Goal: Task Accomplishment & Management: Manage account settings

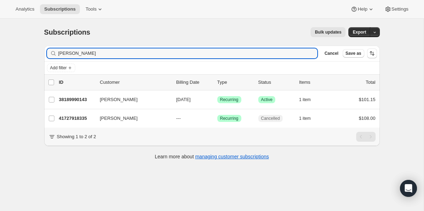
drag, startPoint x: 0, startPoint y: 0, endPoint x: 145, endPoint y: 47, distance: 152.1
click at [145, 47] on div "Filter subscribers [PERSON_NAME] Cancel Save as" at bounding box center [212, 54] width 336 height 16
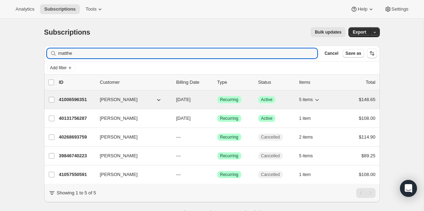
click at [320, 99] on icon "button" at bounding box center [316, 99] width 7 height 7
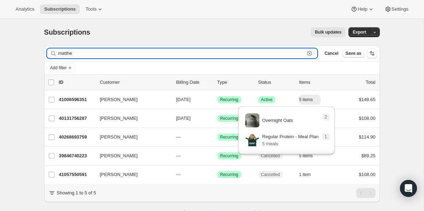
click at [150, 55] on input "matthe" at bounding box center [181, 53] width 247 height 10
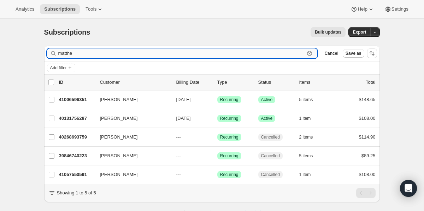
click at [150, 55] on input "matthe" at bounding box center [181, 53] width 247 height 10
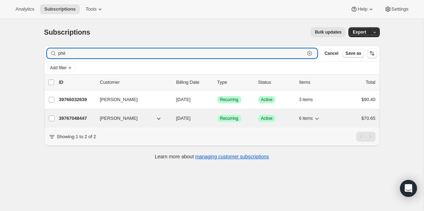
type input "phil"
click at [84, 117] on p "39767048447" at bounding box center [76, 118] width 35 height 7
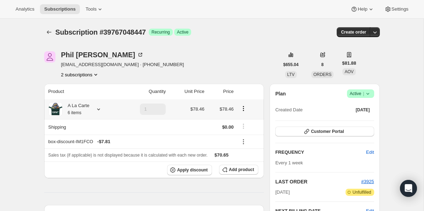
click at [98, 109] on icon at bounding box center [98, 109] width 7 height 7
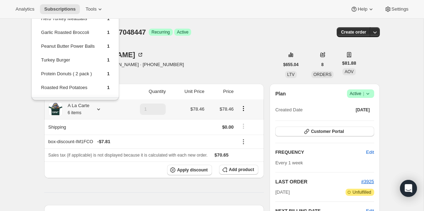
drag, startPoint x: 113, startPoint y: 82, endPoint x: 38, endPoint y: 22, distance: 96.3
click at [38, 22] on div "Herb Turkey Meatballs 1 Garlic Roasted Broccoli 1 Peanut Butter Power Balls 1 T…" at bounding box center [75, 63] width 88 height 114
click at [205, 72] on div "[PERSON_NAME] [EMAIL_ADDRESS][DOMAIN_NAME] · [PHONE_NUMBER] 2 subscriptions" at bounding box center [161, 64] width 235 height 27
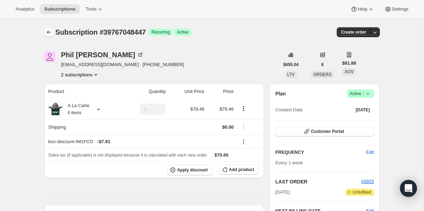
click at [51, 34] on icon "Subscriptions" at bounding box center [49, 32] width 7 height 7
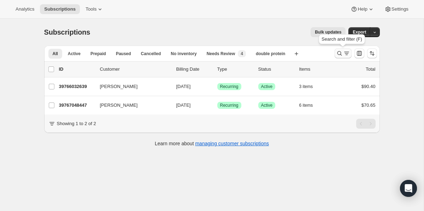
click at [340, 52] on icon "Search and filter results" at bounding box center [339, 53] width 7 height 7
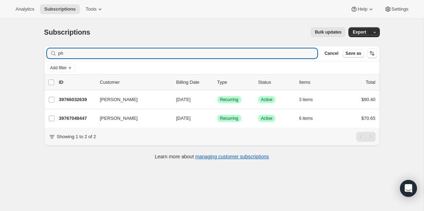
type input "p"
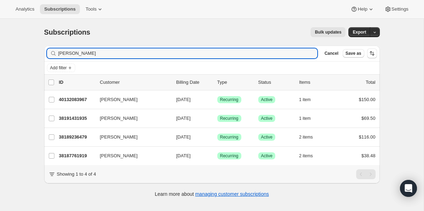
type input "[PERSON_NAME]"
click at [312, 53] on icon "button" at bounding box center [309, 53] width 7 height 7
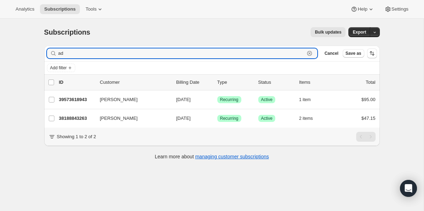
type input "a"
type input "cami"
